Goal: Find specific page/section: Find specific page/section

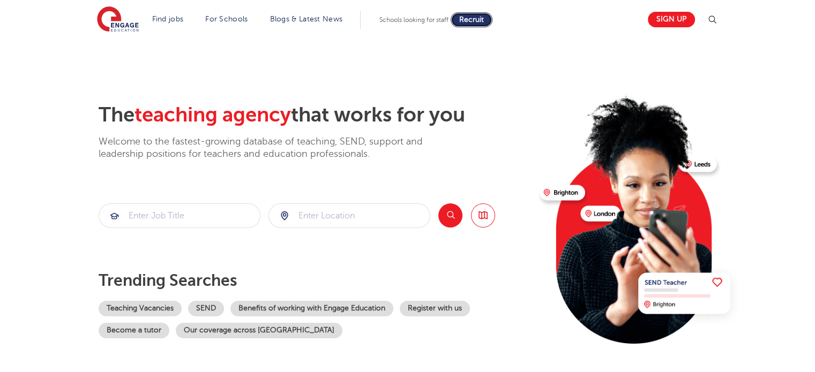
click at [476, 19] on span "Recruit" at bounding box center [471, 20] width 25 height 8
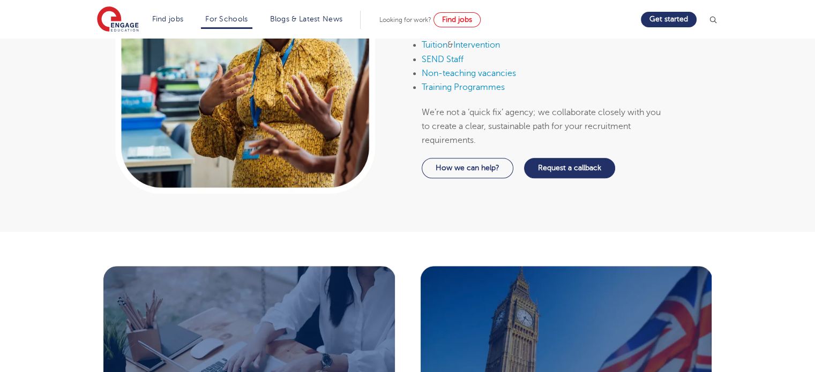
scroll to position [577, 0]
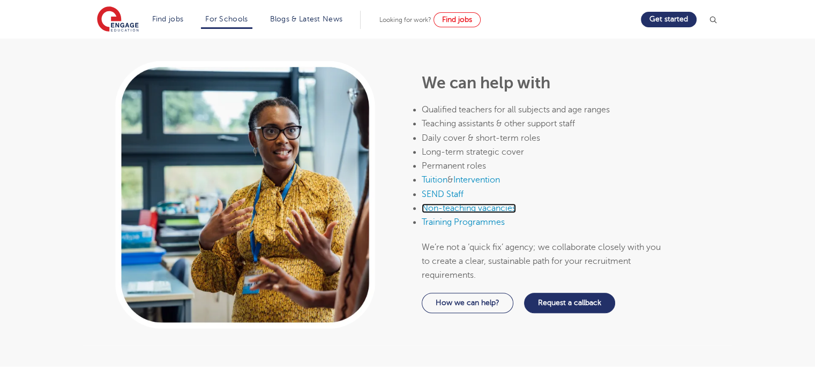
click at [492, 204] on link "Non-teaching vacancies" at bounding box center [469, 209] width 94 height 10
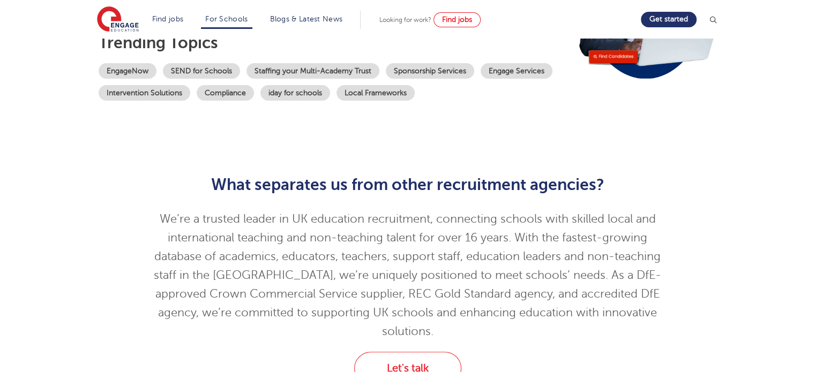
scroll to position [30, 0]
